Goal: Navigation & Orientation: Go to known website

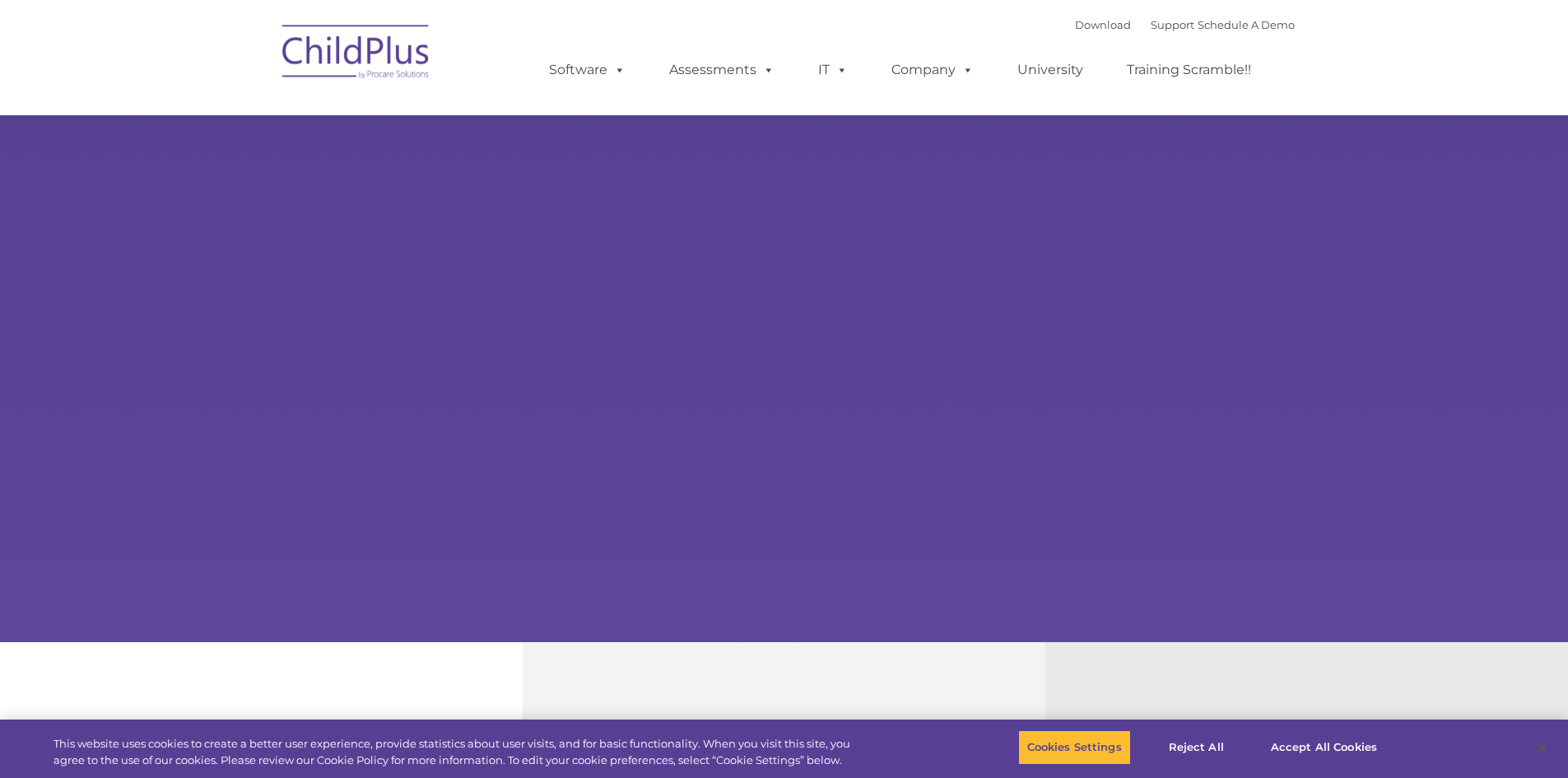
type input ""
select select "MEDIUM"
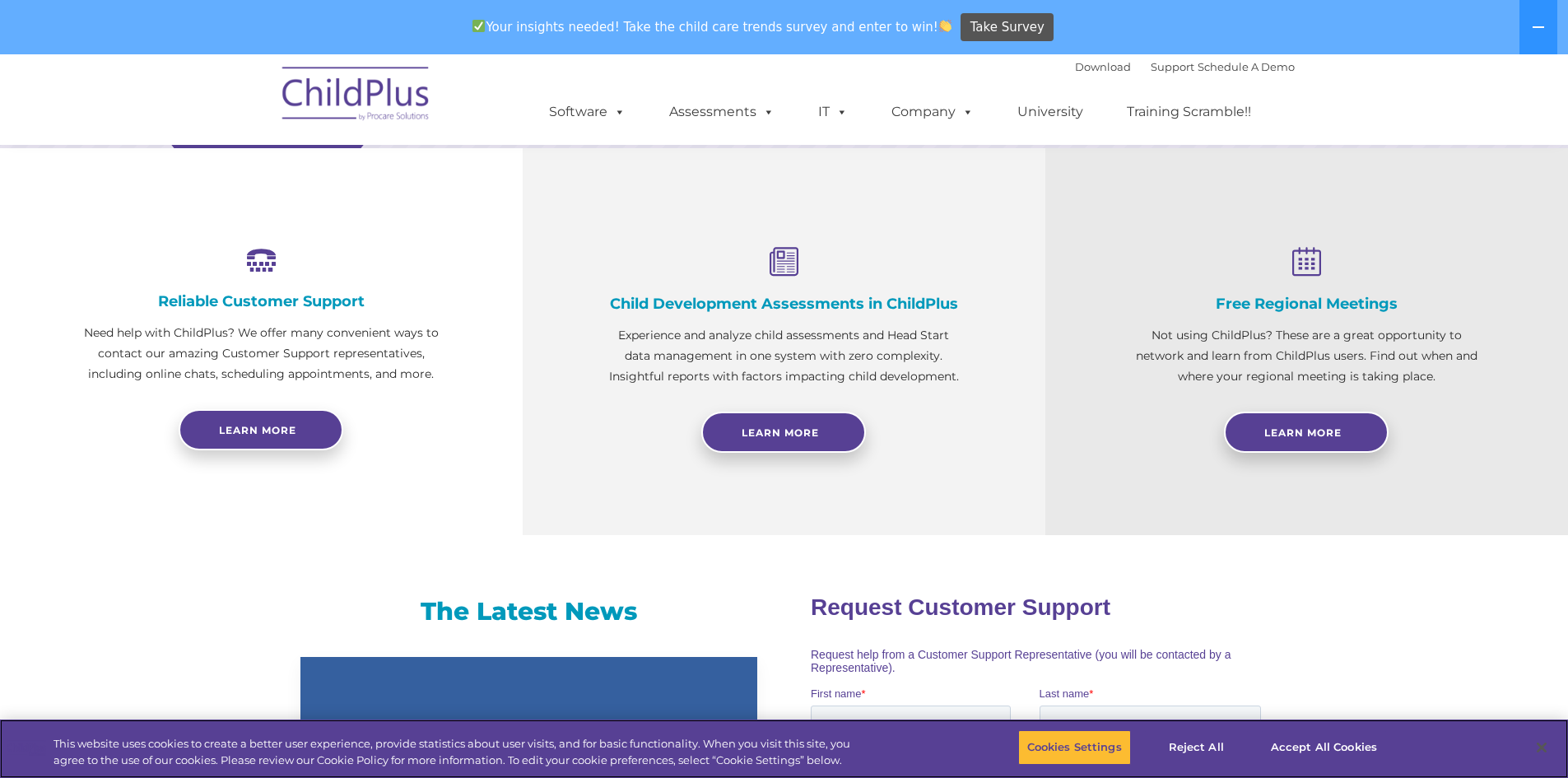
scroll to position [508, 0]
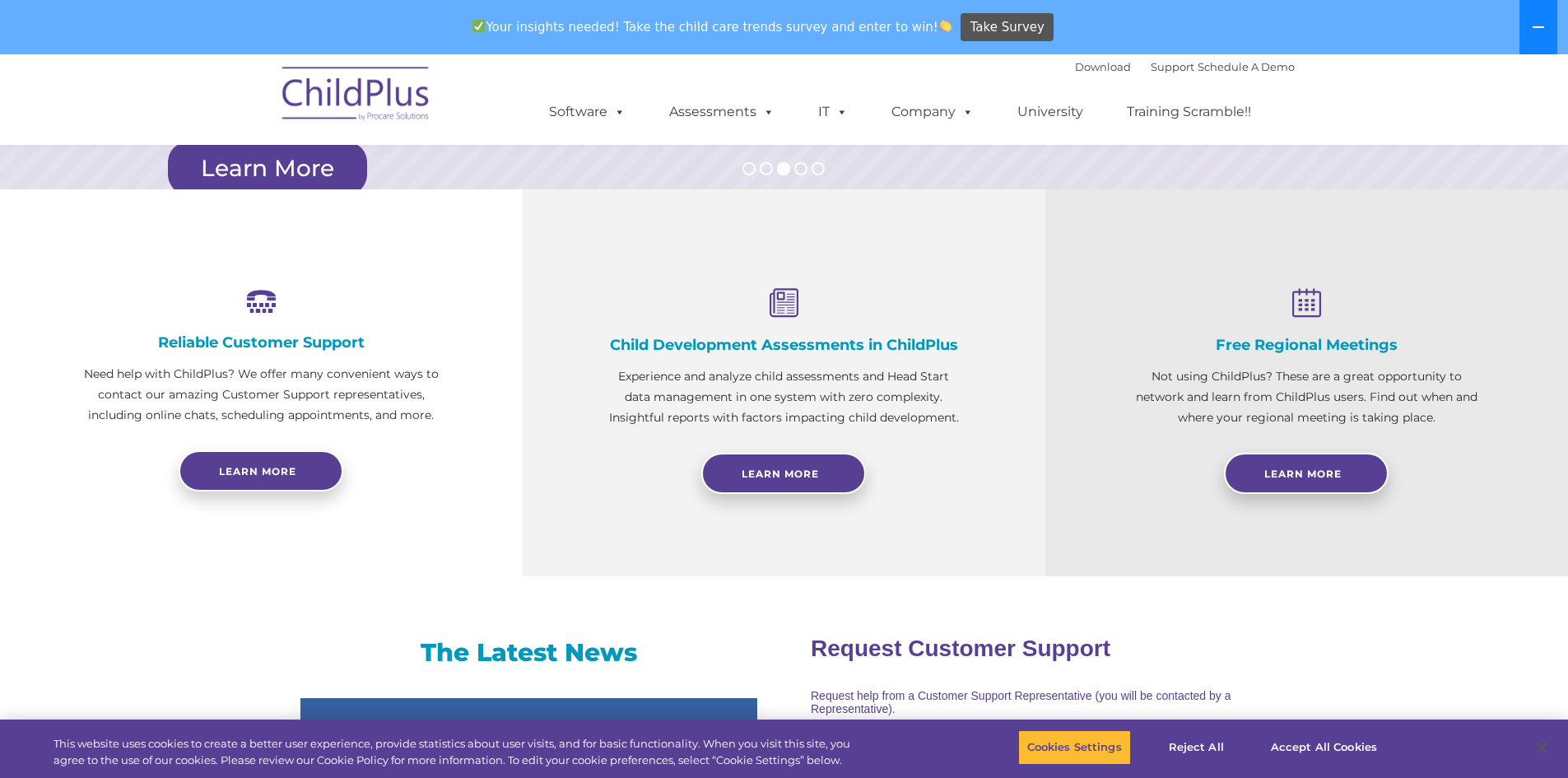
click at [1537, 33] on icon at bounding box center [1538, 27] width 13 height 13
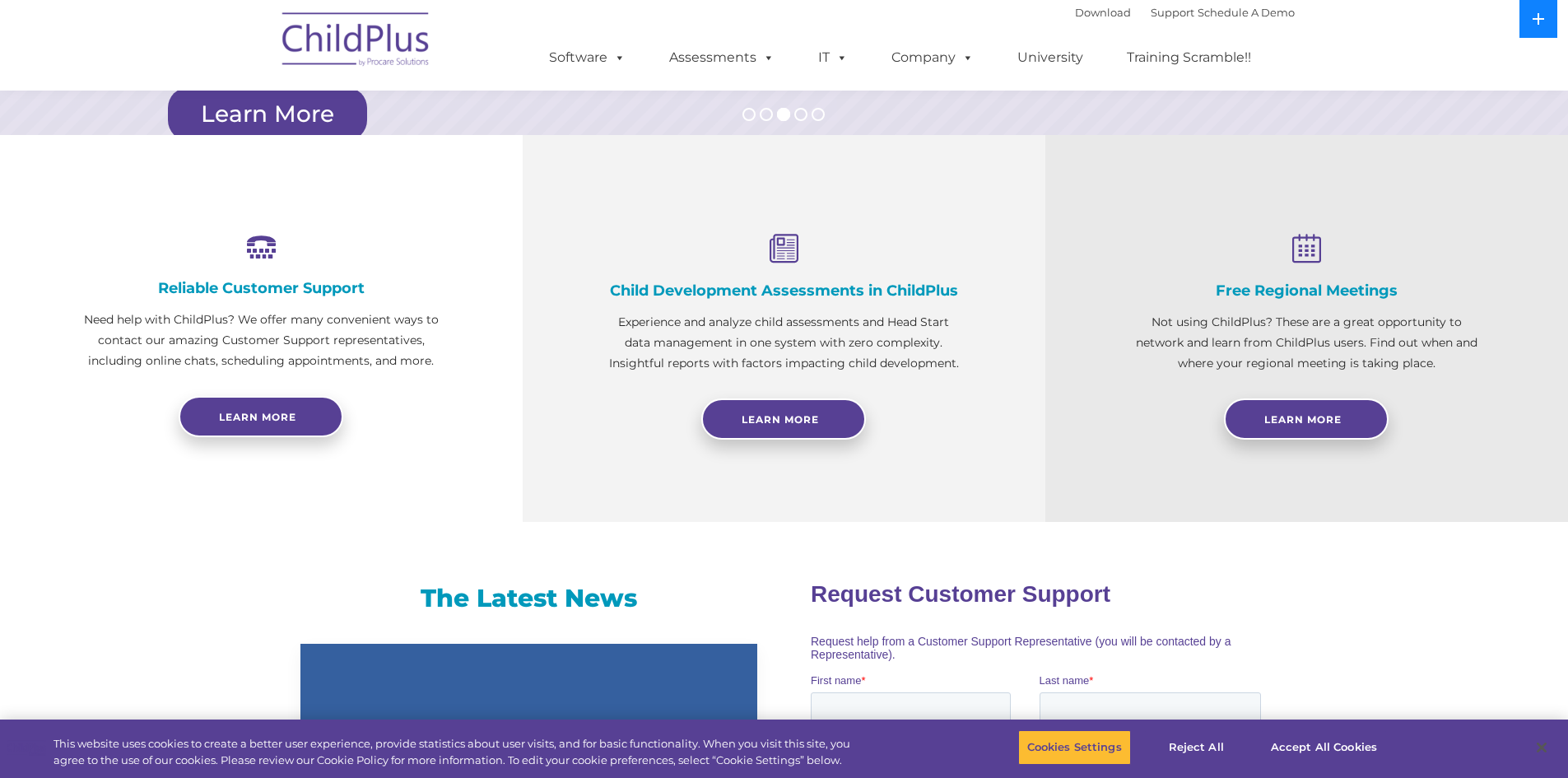
click at [1537, 28] on button at bounding box center [1538, 19] width 38 height 38
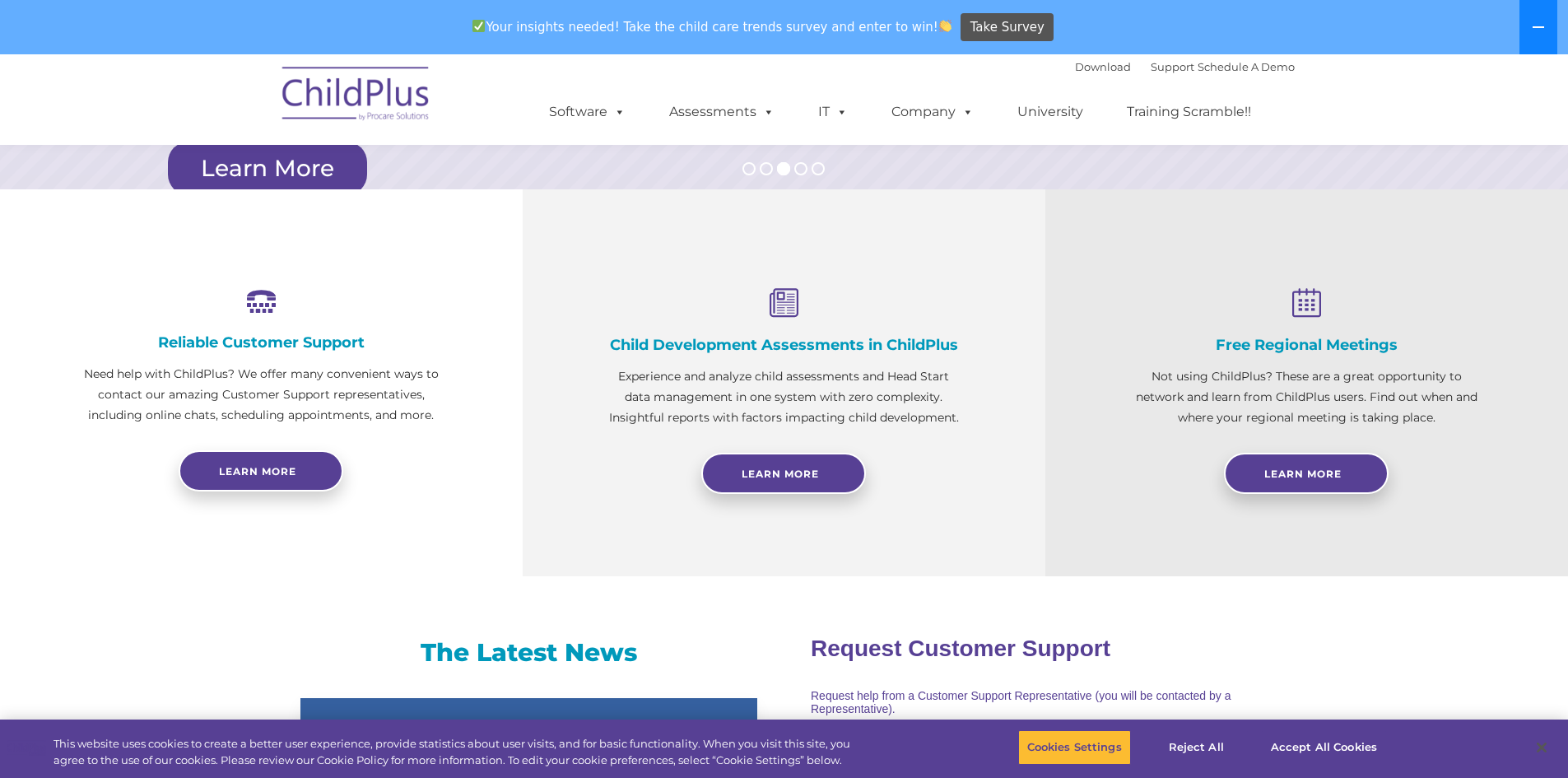
click at [1537, 28] on icon at bounding box center [1538, 27] width 11 height 2
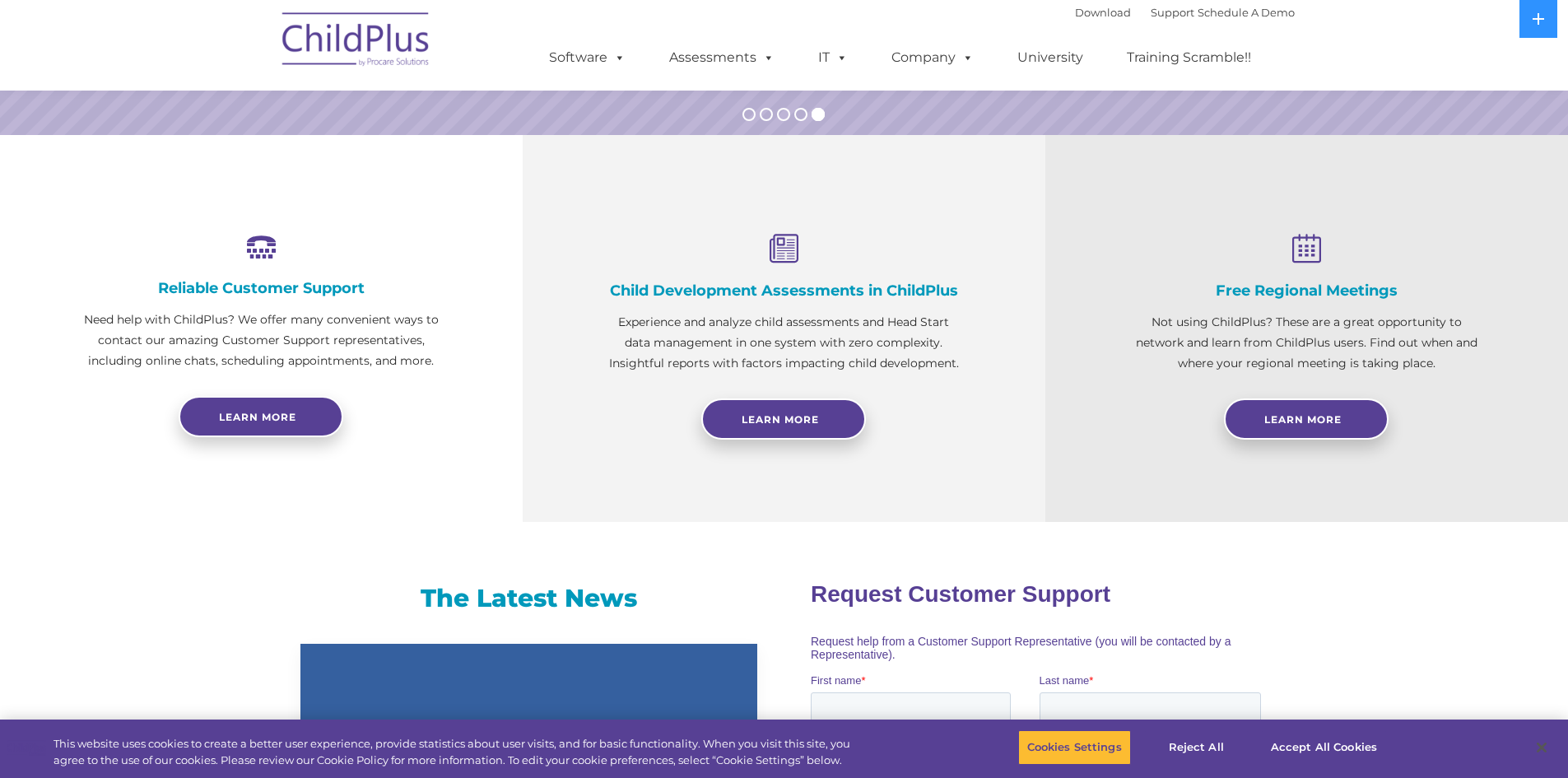
click at [408, 52] on img at bounding box center [357, 42] width 165 height 82
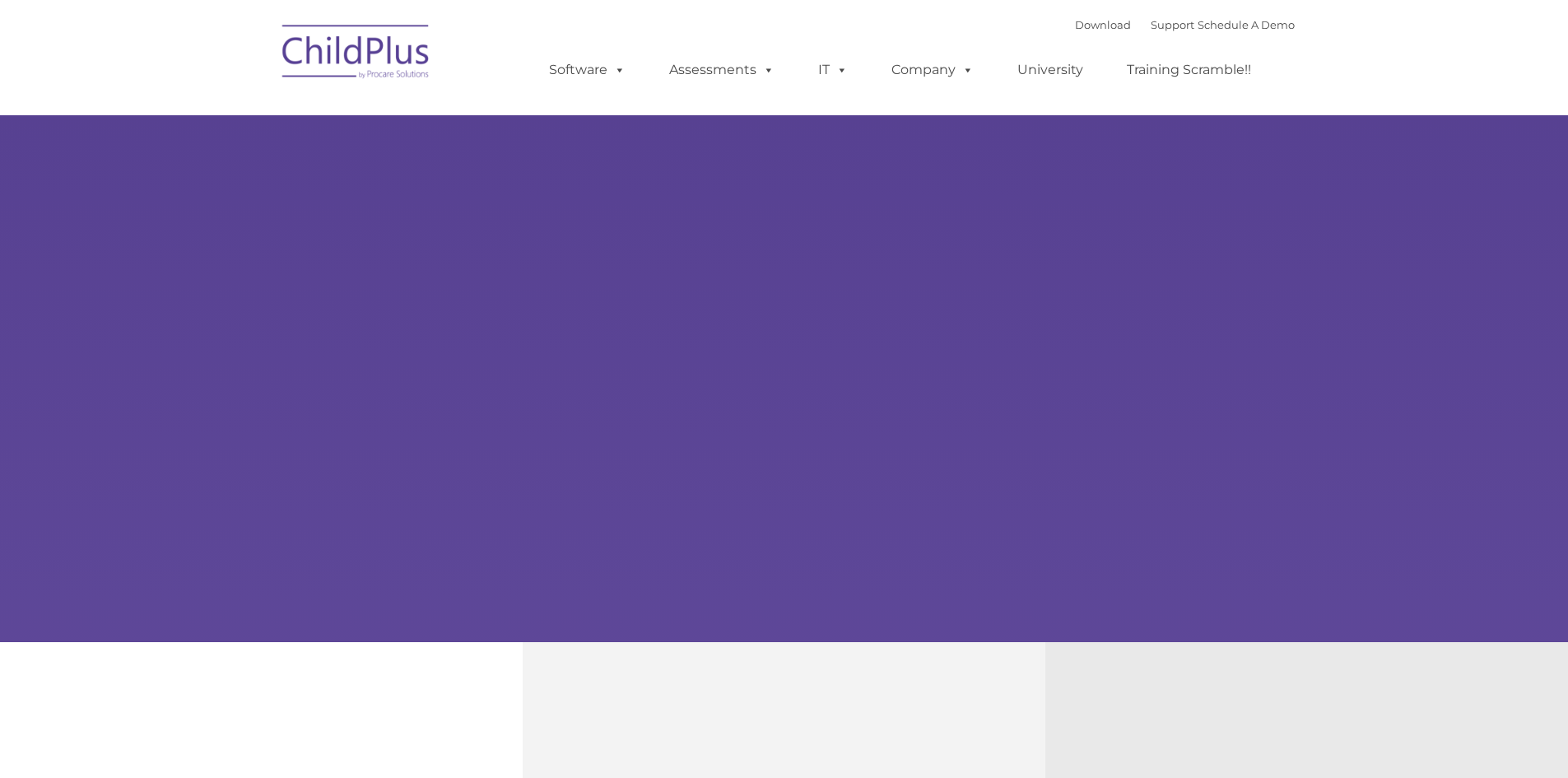
type input ""
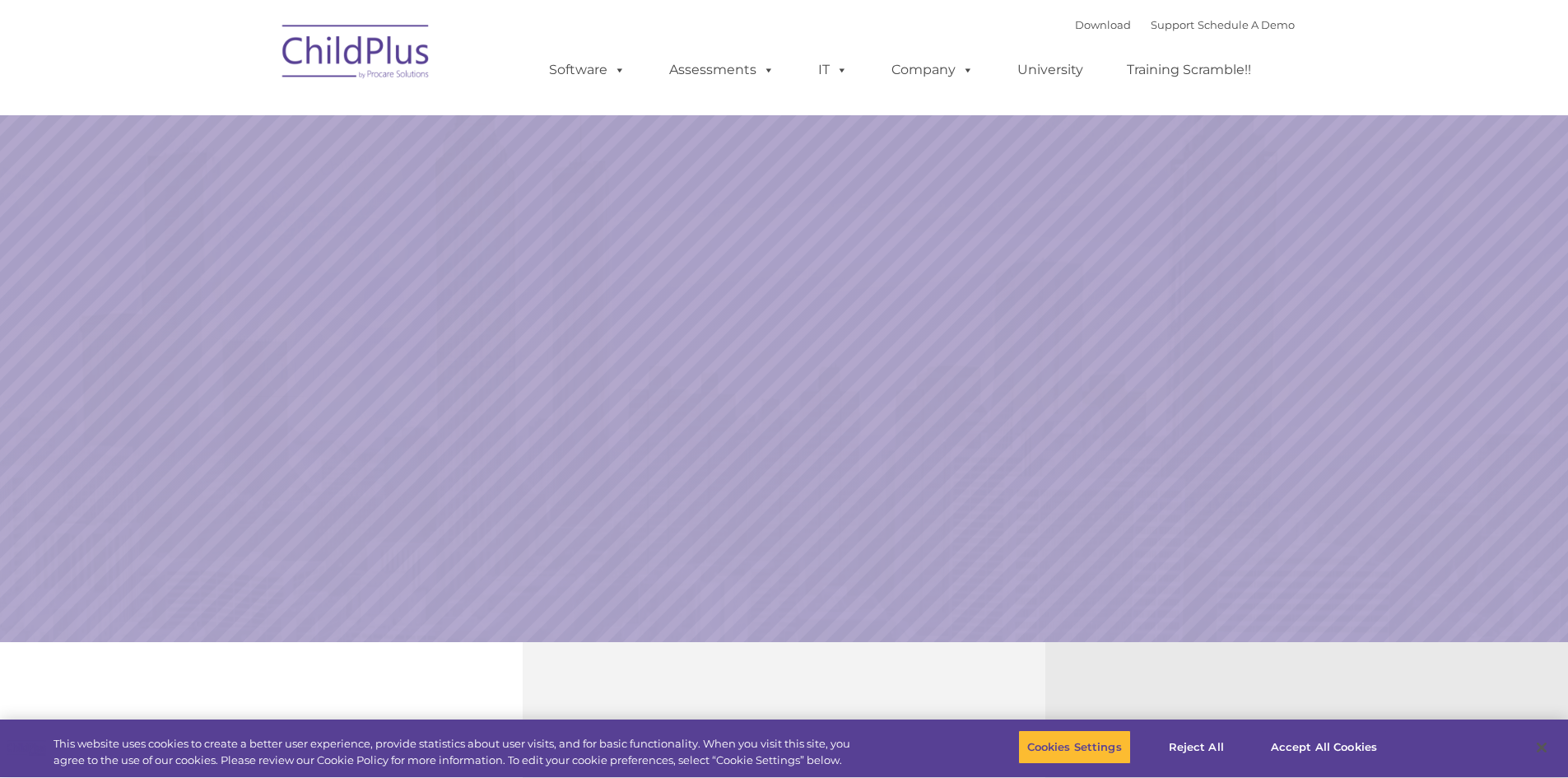
select select "MEDIUM"
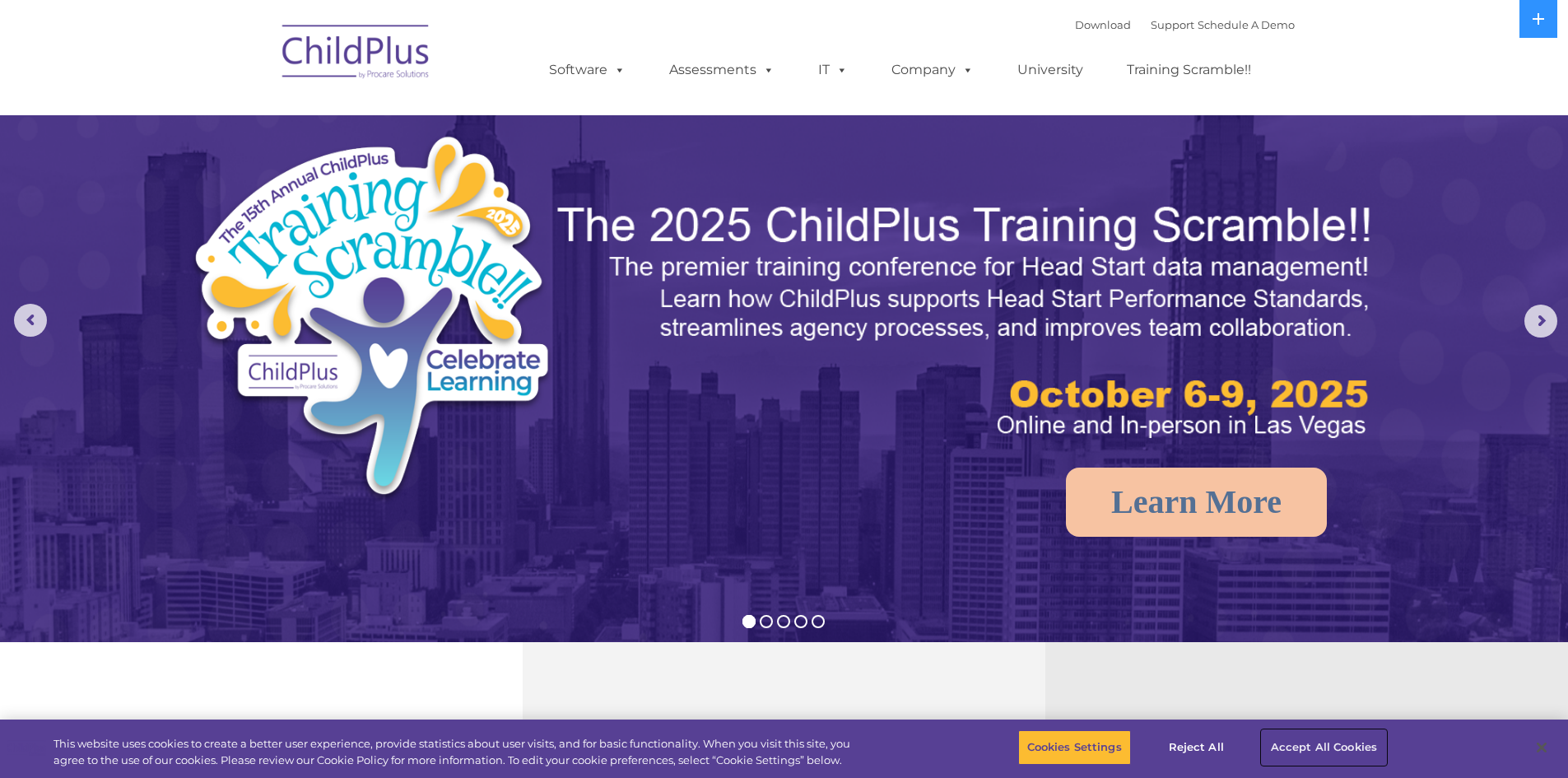
click at [1309, 750] on button "Accept All Cookies" at bounding box center [1324, 747] width 124 height 34
